Goal: Transaction & Acquisition: Book appointment/travel/reservation

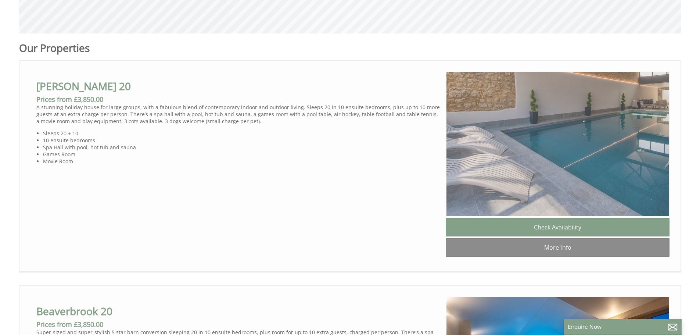
scroll to position [368, 0]
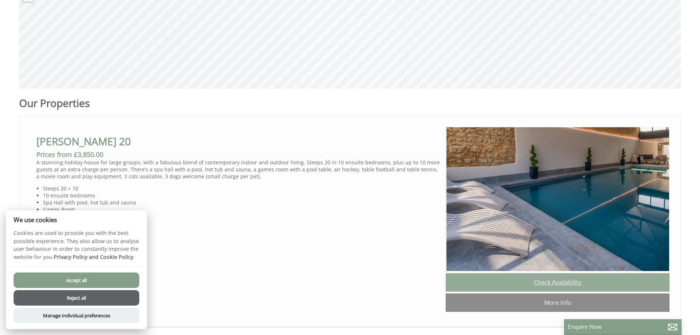
click at [541, 286] on link "Check Availability" at bounding box center [558, 282] width 224 height 18
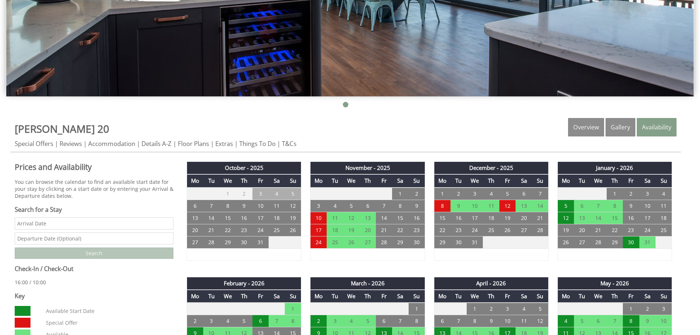
scroll to position [294, 0]
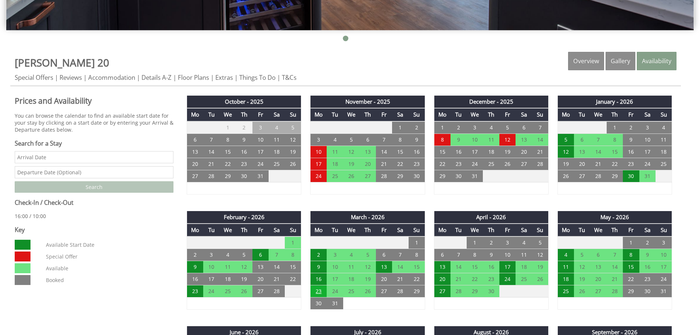
click at [323, 294] on td "23" at bounding box center [319, 291] width 16 height 12
click at [332, 291] on td "24" at bounding box center [335, 291] width 16 height 12
click at [339, 291] on td "24" at bounding box center [335, 291] width 16 height 12
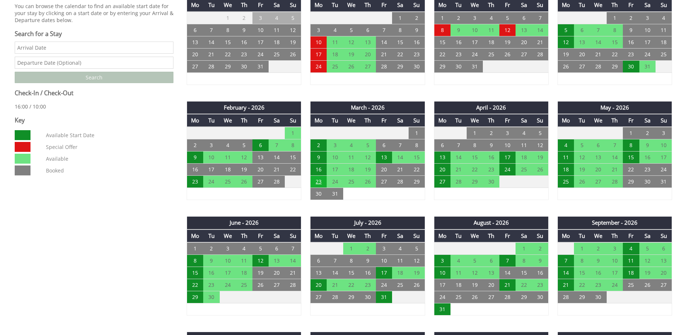
scroll to position [368, 0]
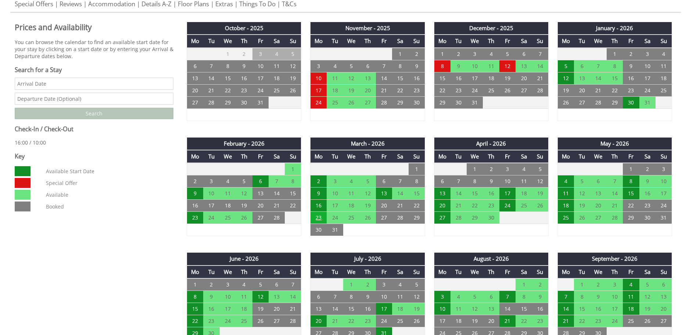
click at [319, 220] on td "23" at bounding box center [319, 218] width 16 height 12
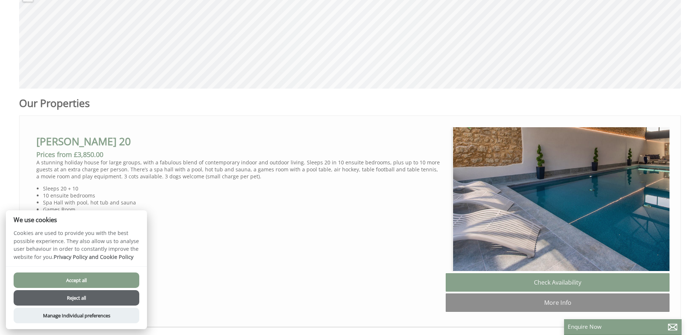
scroll to position [0, 7]
